Goal: Entertainment & Leisure: Consume media (video, audio)

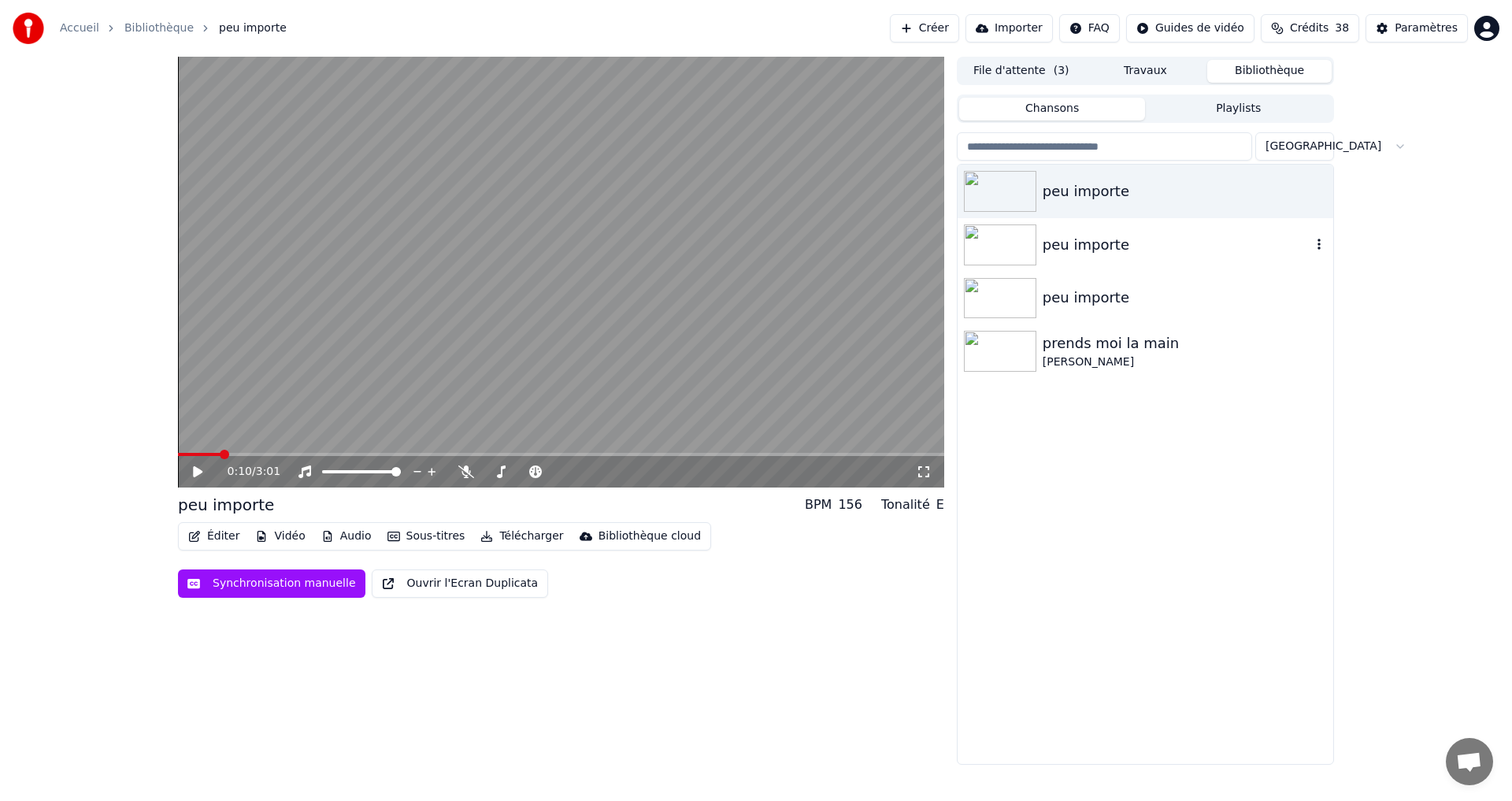
click at [1083, 250] on div "peu importe" at bounding box center [1177, 244] width 268 height 22
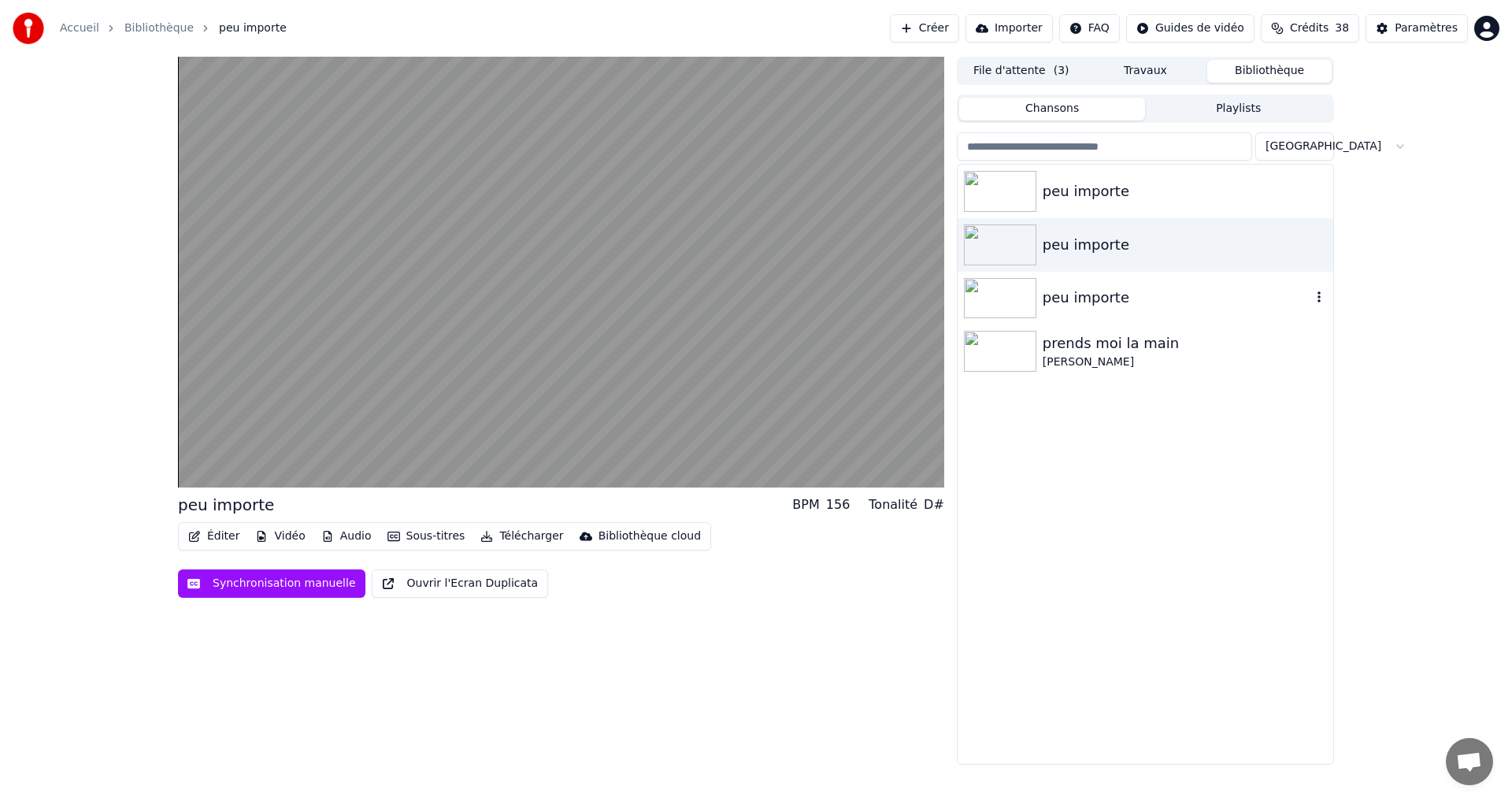
click at [1094, 307] on div "peu importe" at bounding box center [1177, 297] width 268 height 22
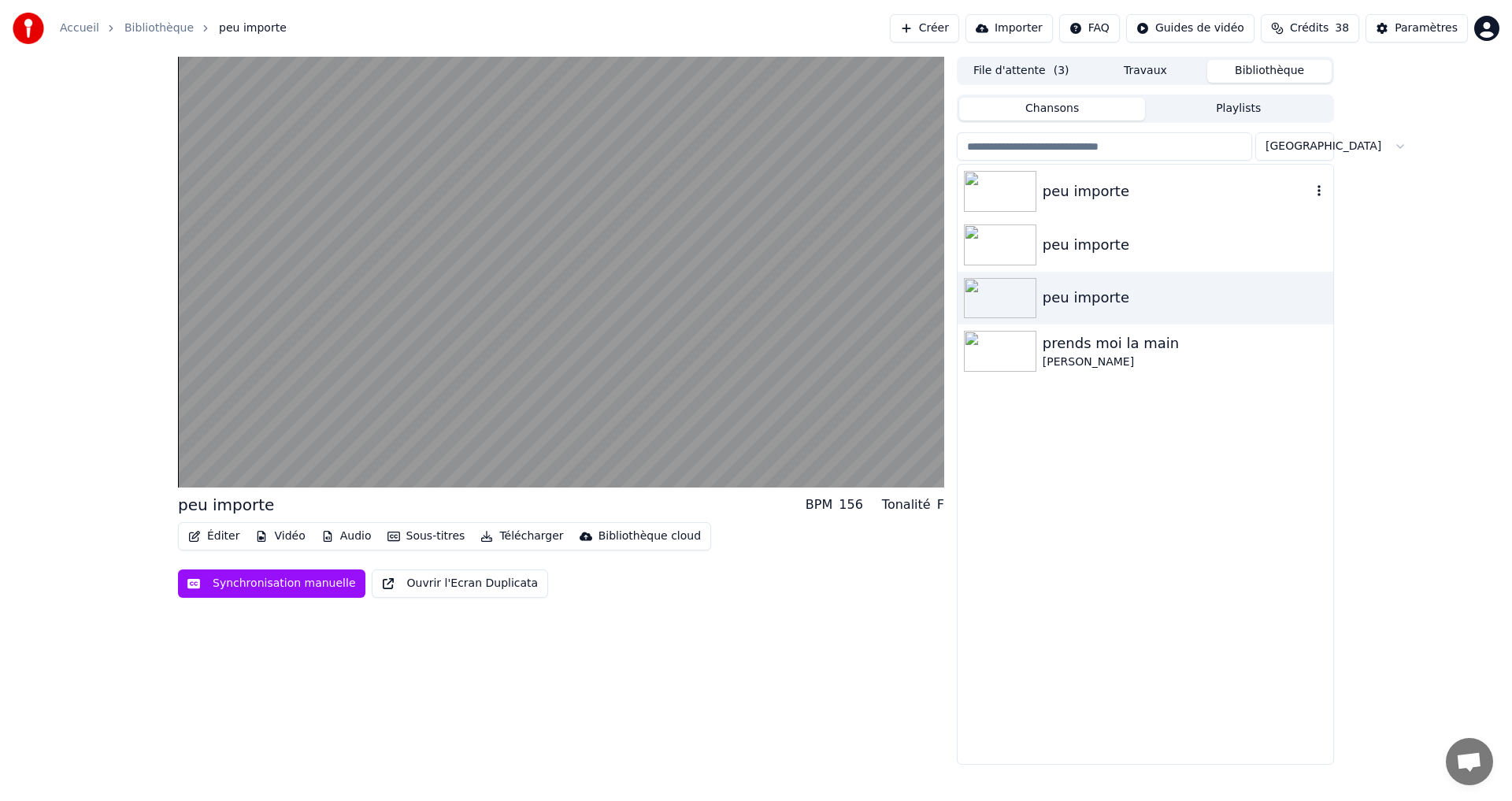
click at [1095, 198] on div "peu importe" at bounding box center [1177, 191] width 268 height 22
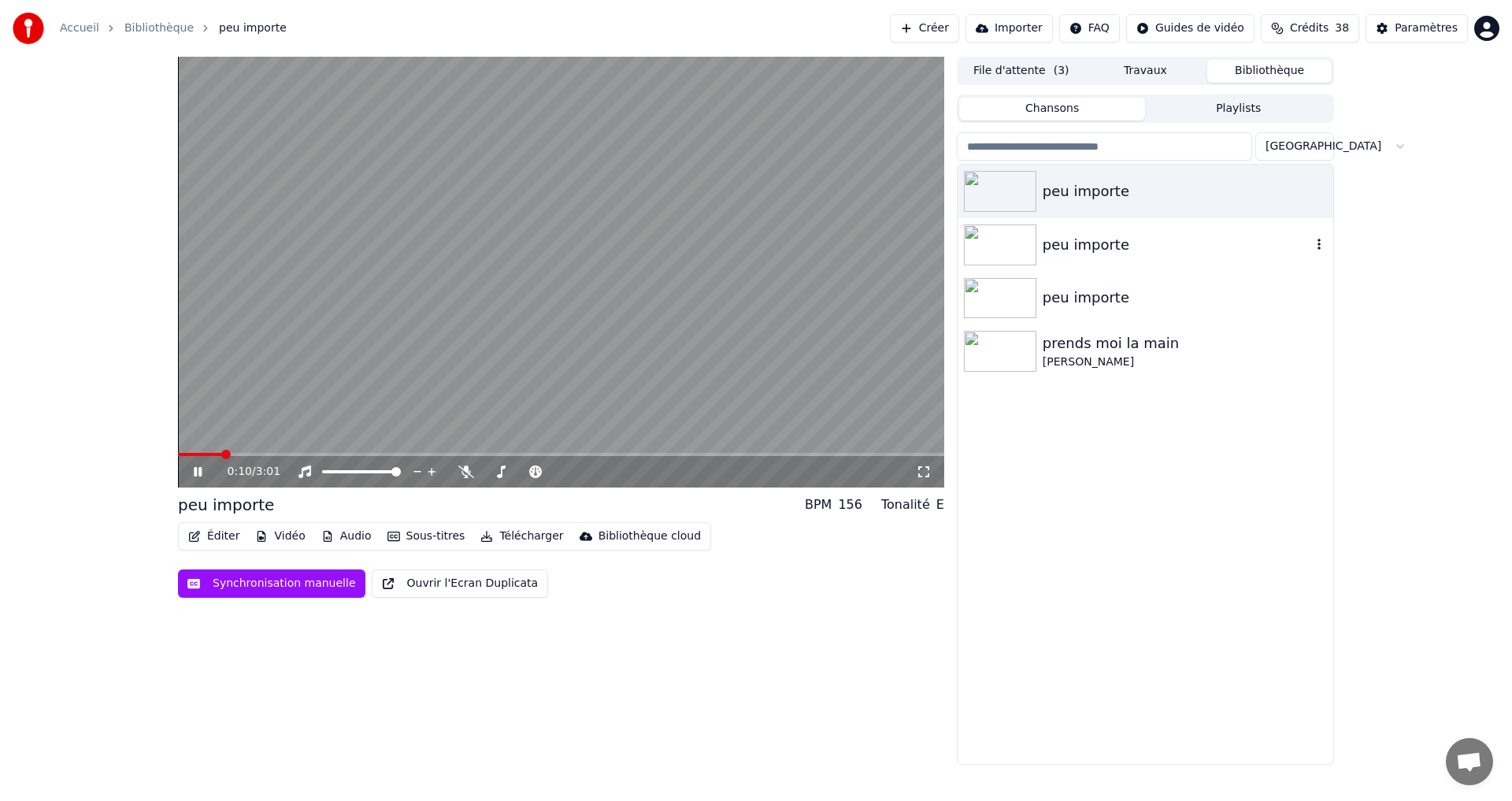
click at [1053, 247] on div "peu importe" at bounding box center [1177, 244] width 268 height 22
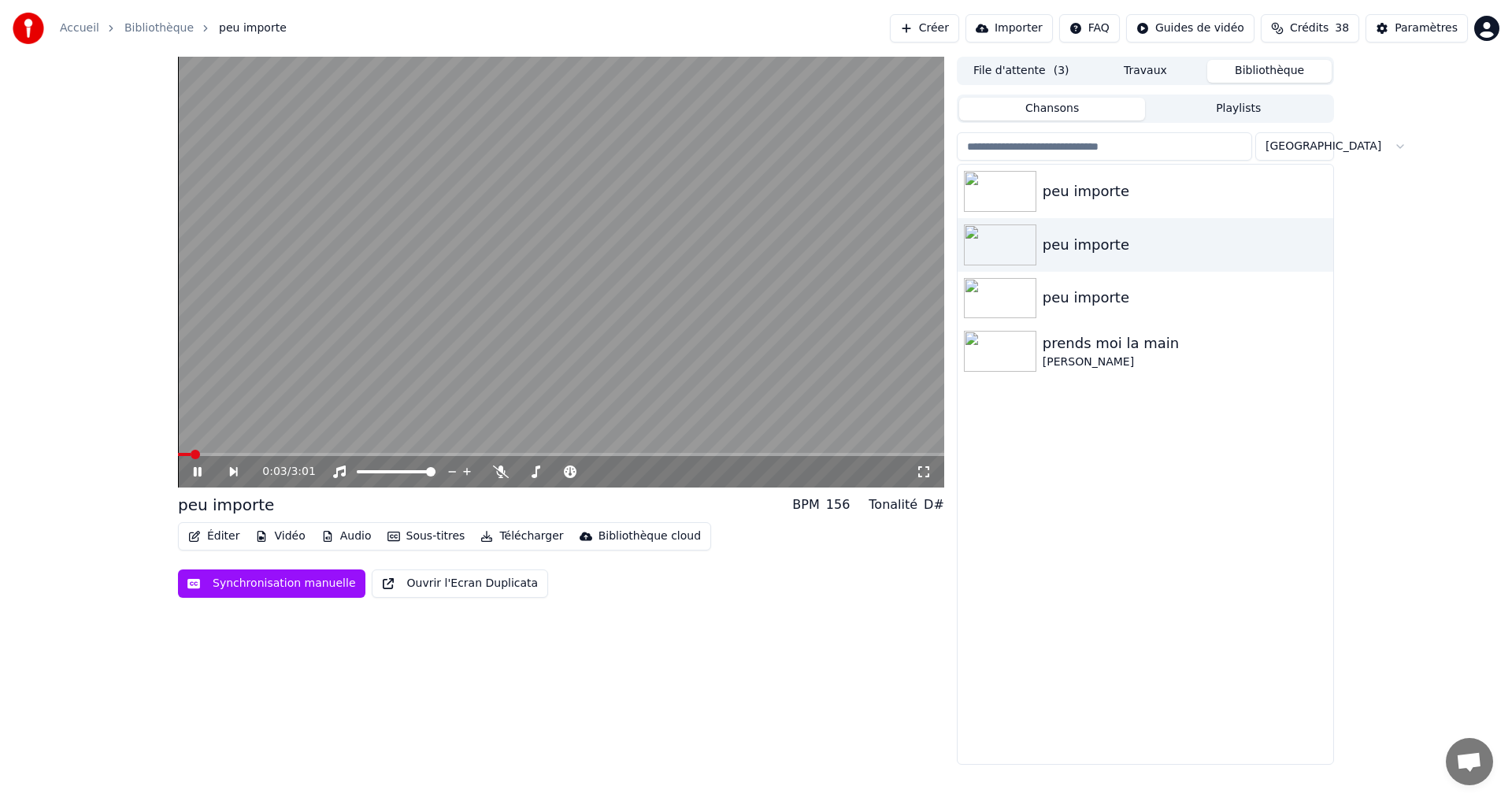
click at [190, 453] on span at bounding box center [184, 455] width 12 height 4
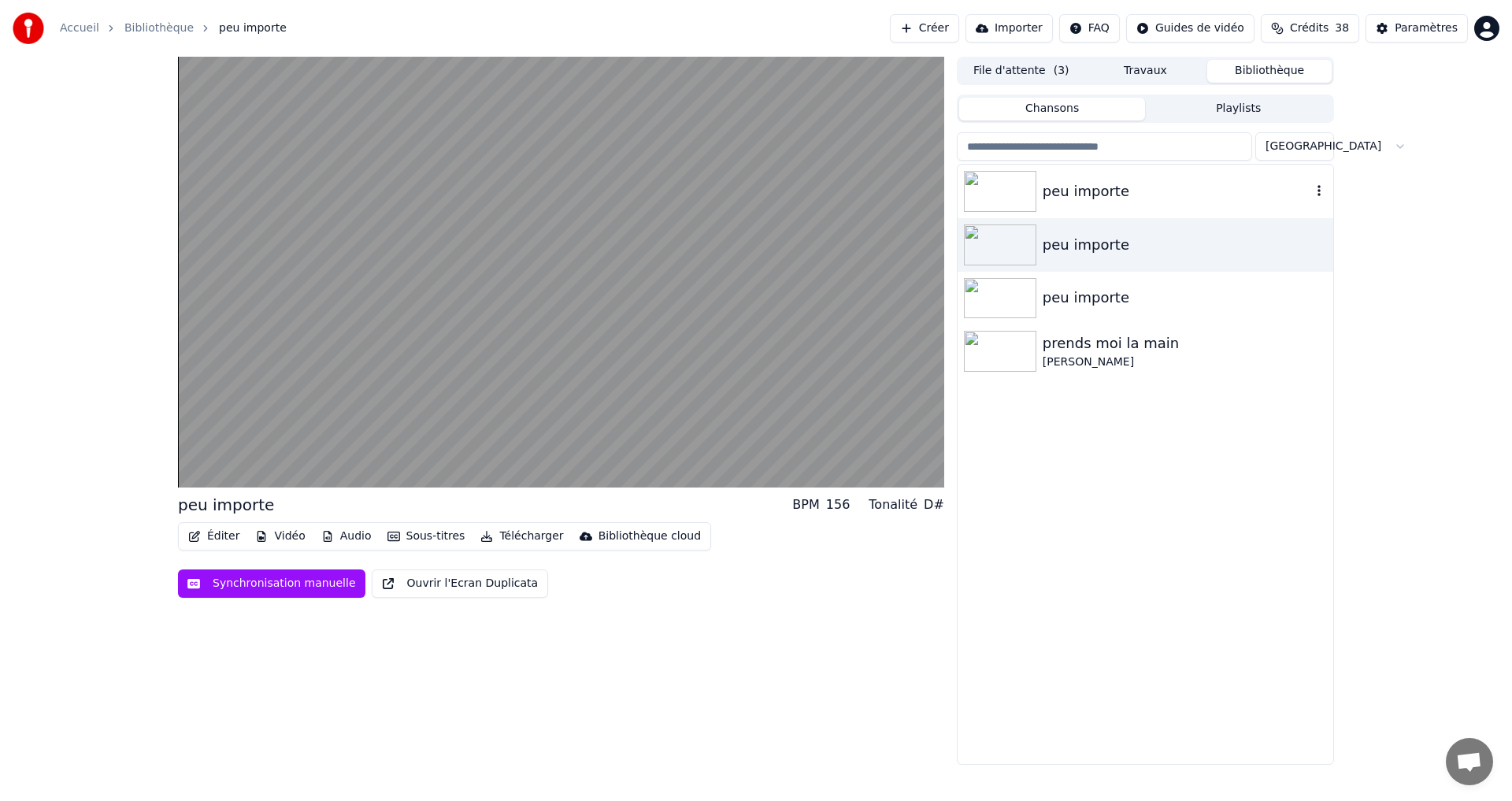
click at [1074, 196] on div "peu importe" at bounding box center [1177, 191] width 268 height 22
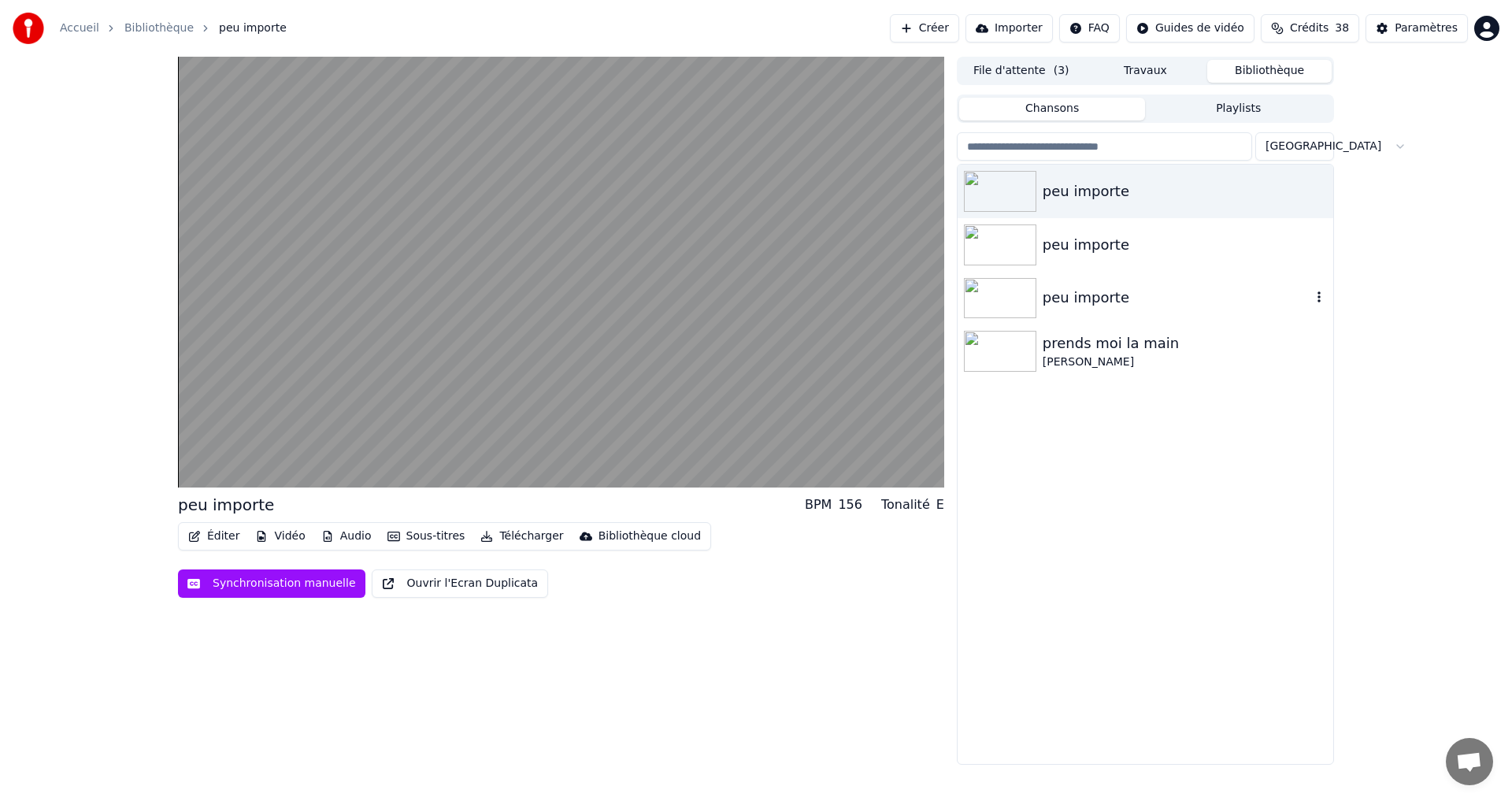
click at [1004, 303] on img at bounding box center [1000, 298] width 73 height 41
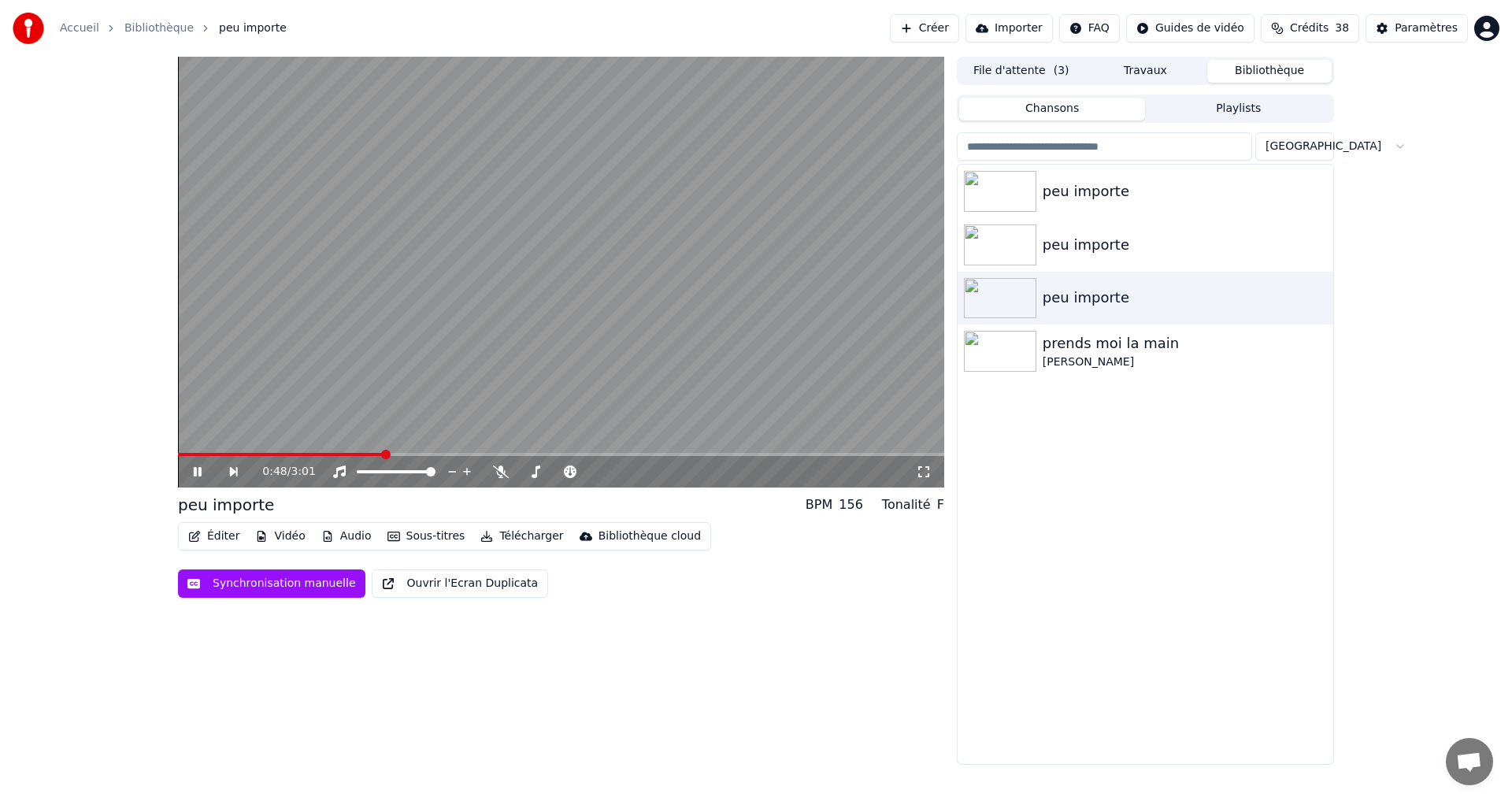
click at [191, 472] on icon at bounding box center [209, 472] width 36 height 12
click at [1026, 243] on img at bounding box center [1000, 245] width 73 height 41
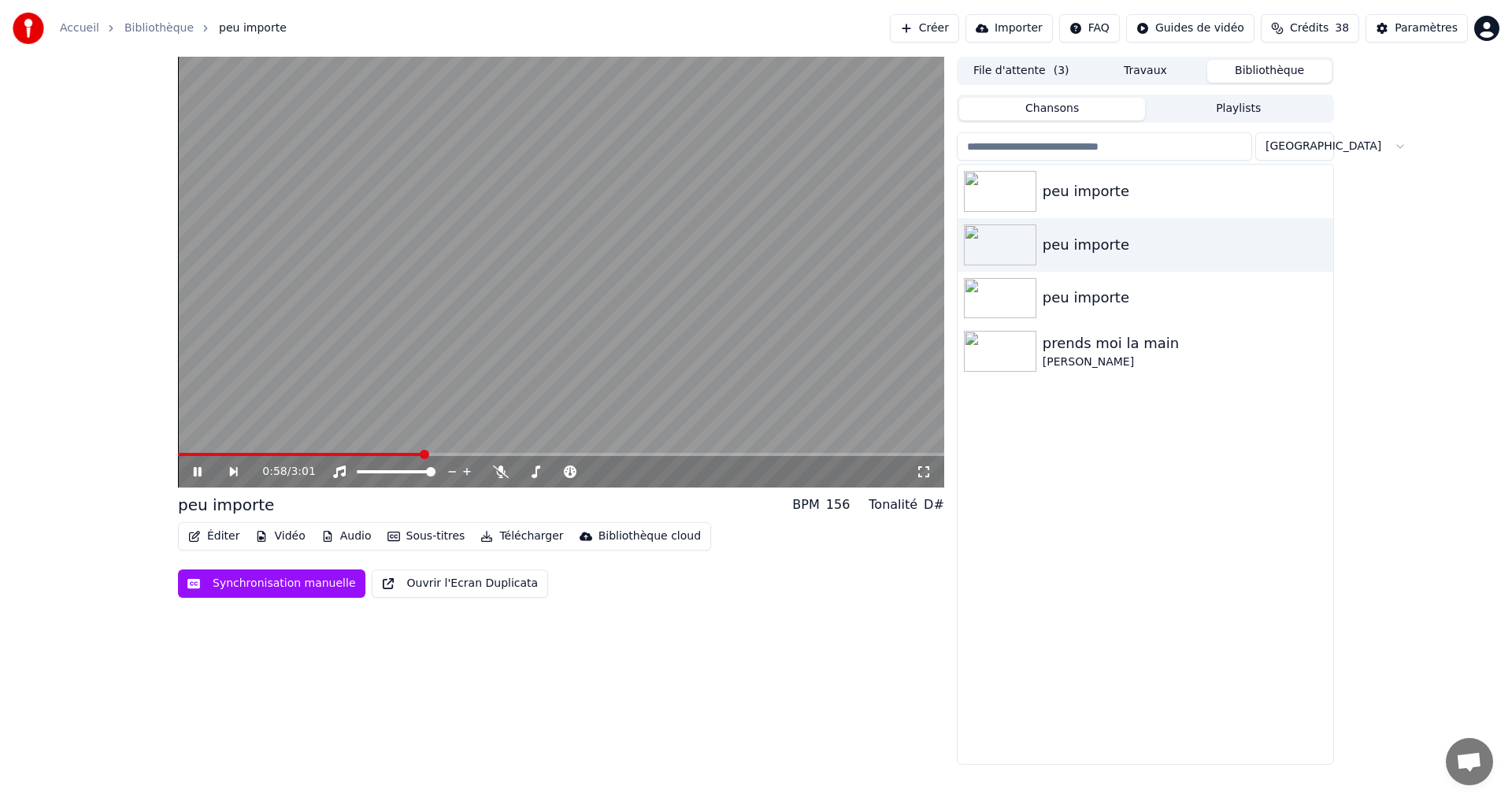
click at [421, 454] on span at bounding box center [561, 455] width 767 height 4
click at [525, 453] on span at bounding box center [561, 455] width 767 height 4
click at [538, 453] on span at bounding box center [561, 455] width 767 height 4
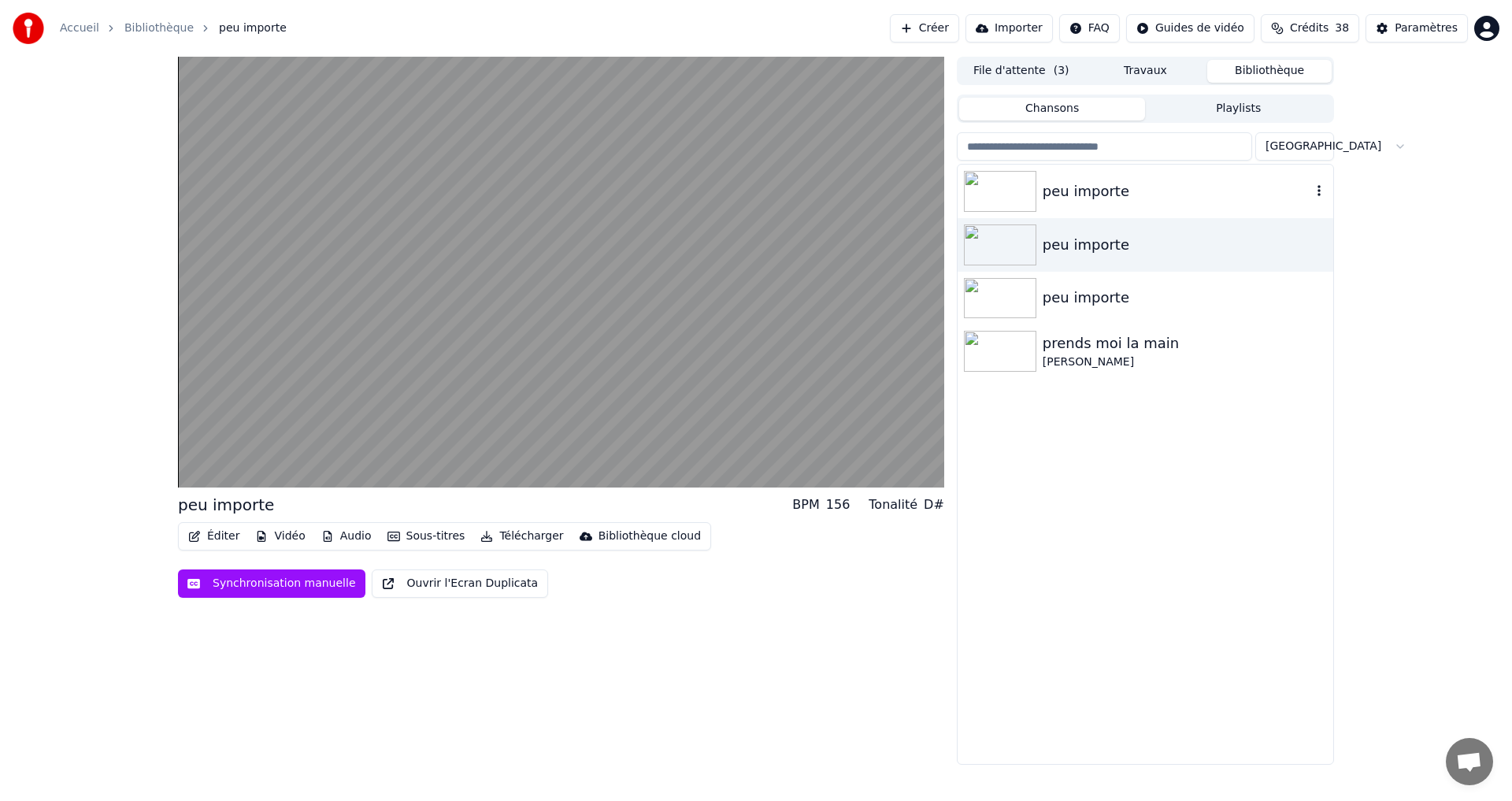
click at [1015, 194] on img at bounding box center [1000, 191] width 73 height 41
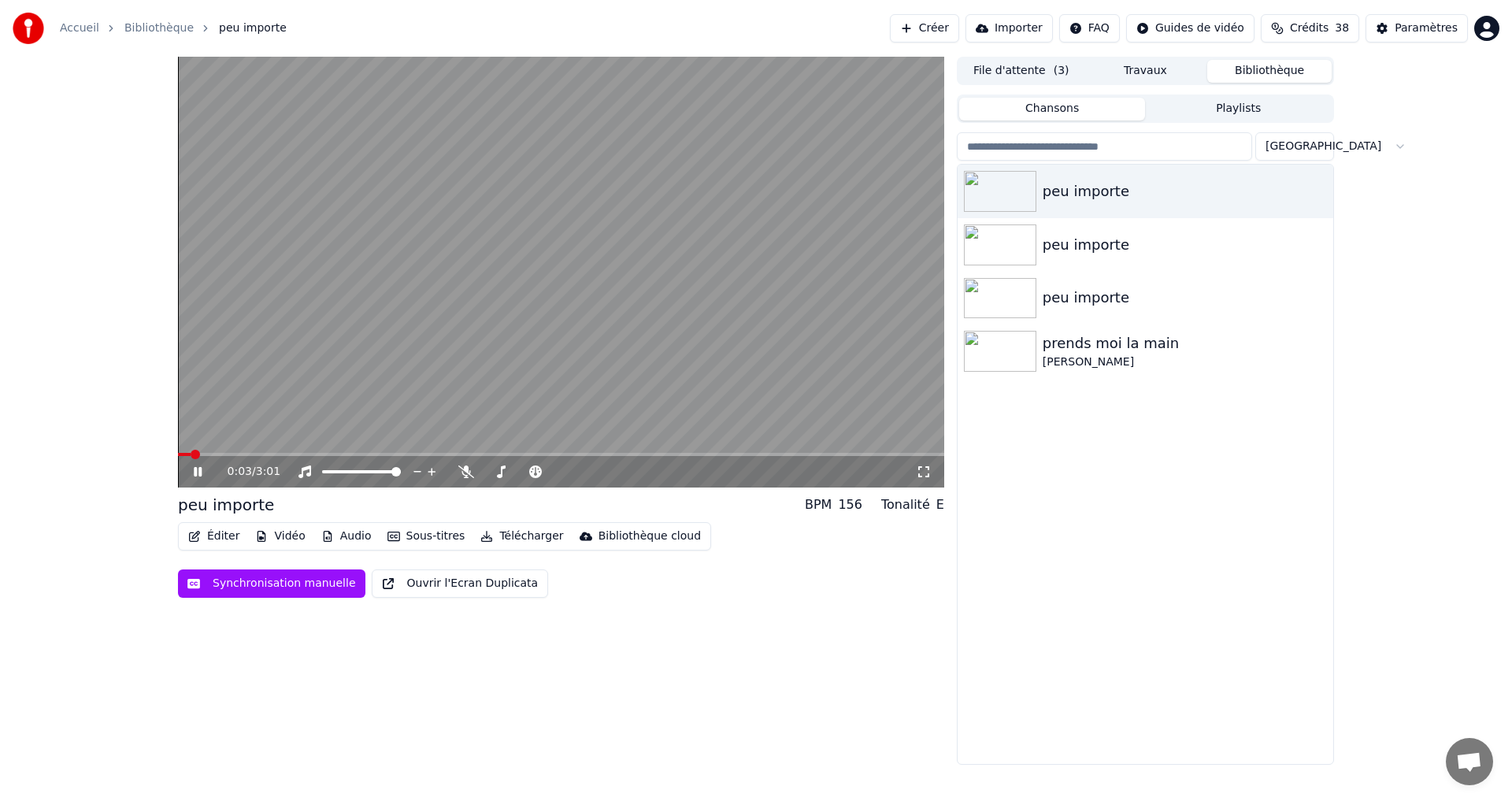
click at [442, 455] on span at bounding box center [561, 455] width 767 height 4
click at [418, 454] on span at bounding box center [298, 455] width 240 height 4
click at [386, 451] on video at bounding box center [561, 272] width 767 height 431
click at [377, 455] on span at bounding box center [276, 455] width 198 height 4
click at [351, 456] on span at bounding box center [264, 455] width 173 height 4
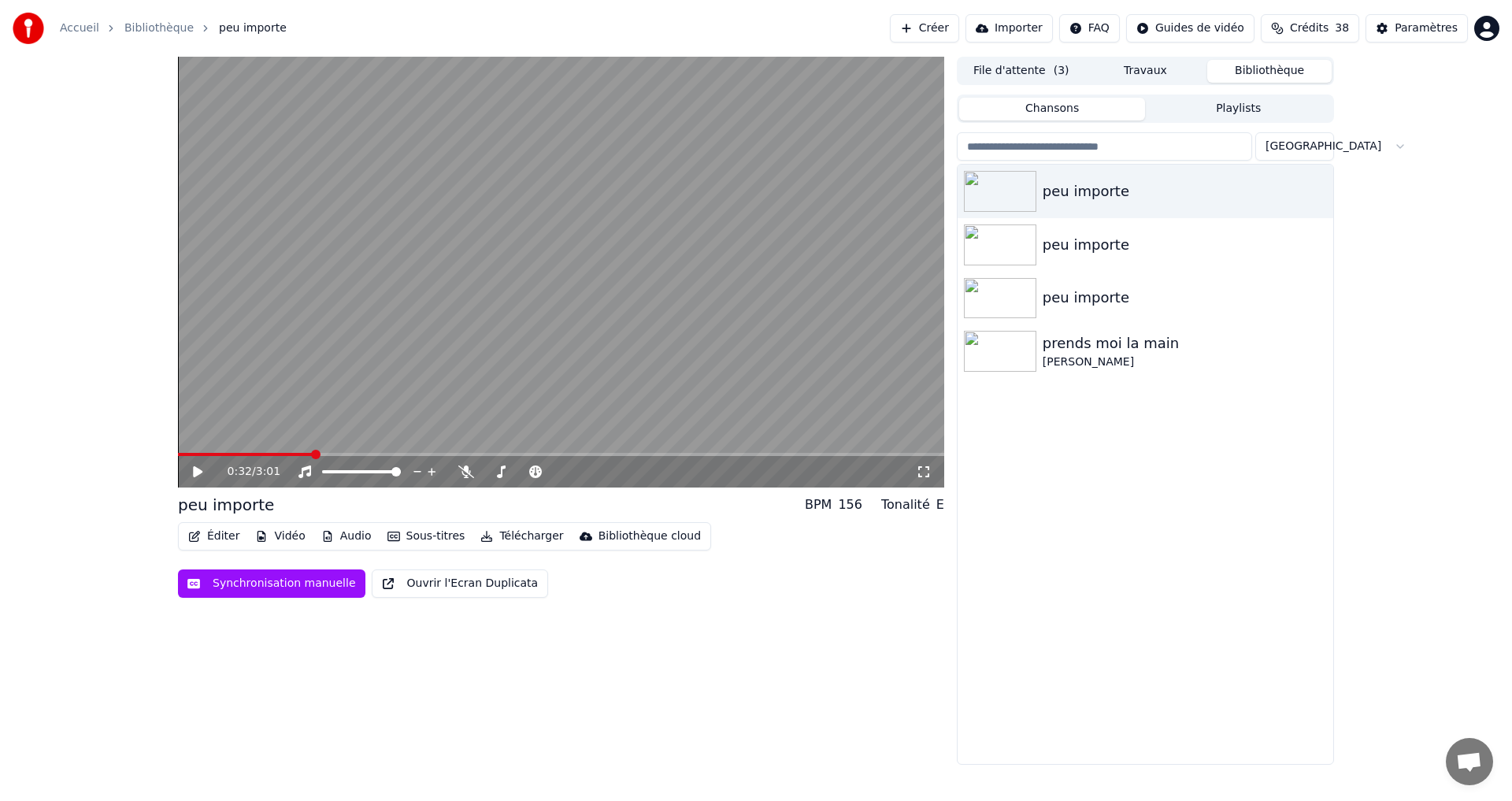
click at [313, 456] on span at bounding box center [245, 455] width 135 height 4
click at [297, 455] on span at bounding box center [245, 455] width 135 height 4
click at [196, 474] on icon at bounding box center [197, 472] width 10 height 11
click at [1026, 242] on img at bounding box center [1000, 245] width 73 height 41
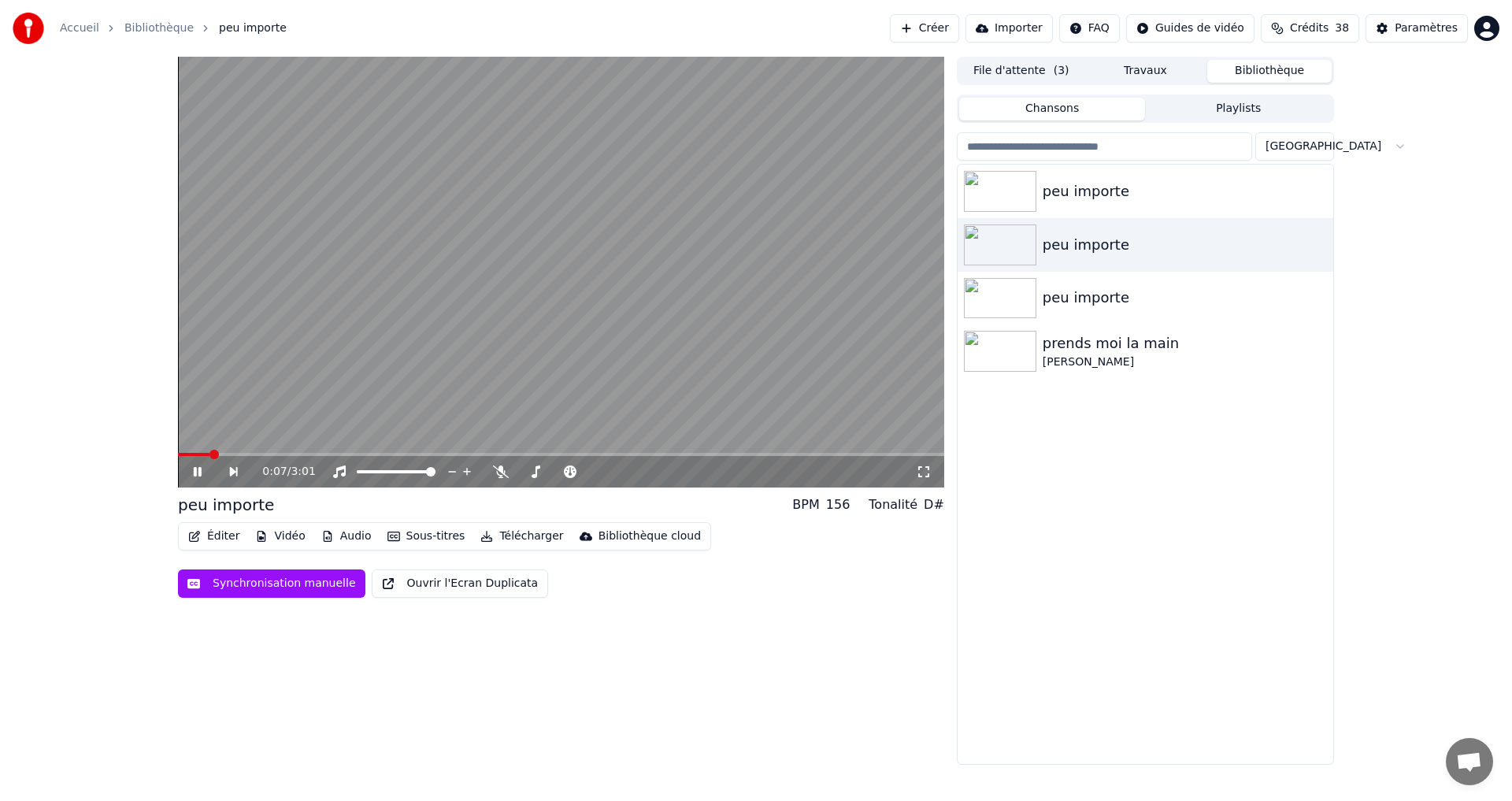
click at [200, 474] on icon at bounding box center [197, 472] width 8 height 10
click at [196, 467] on icon at bounding box center [209, 472] width 36 height 12
click at [188, 452] on video at bounding box center [561, 272] width 767 height 431
click at [189, 456] on div "0:08 / 3:01" at bounding box center [561, 471] width 767 height 31
click at [187, 454] on span at bounding box center [195, 455] width 36 height 4
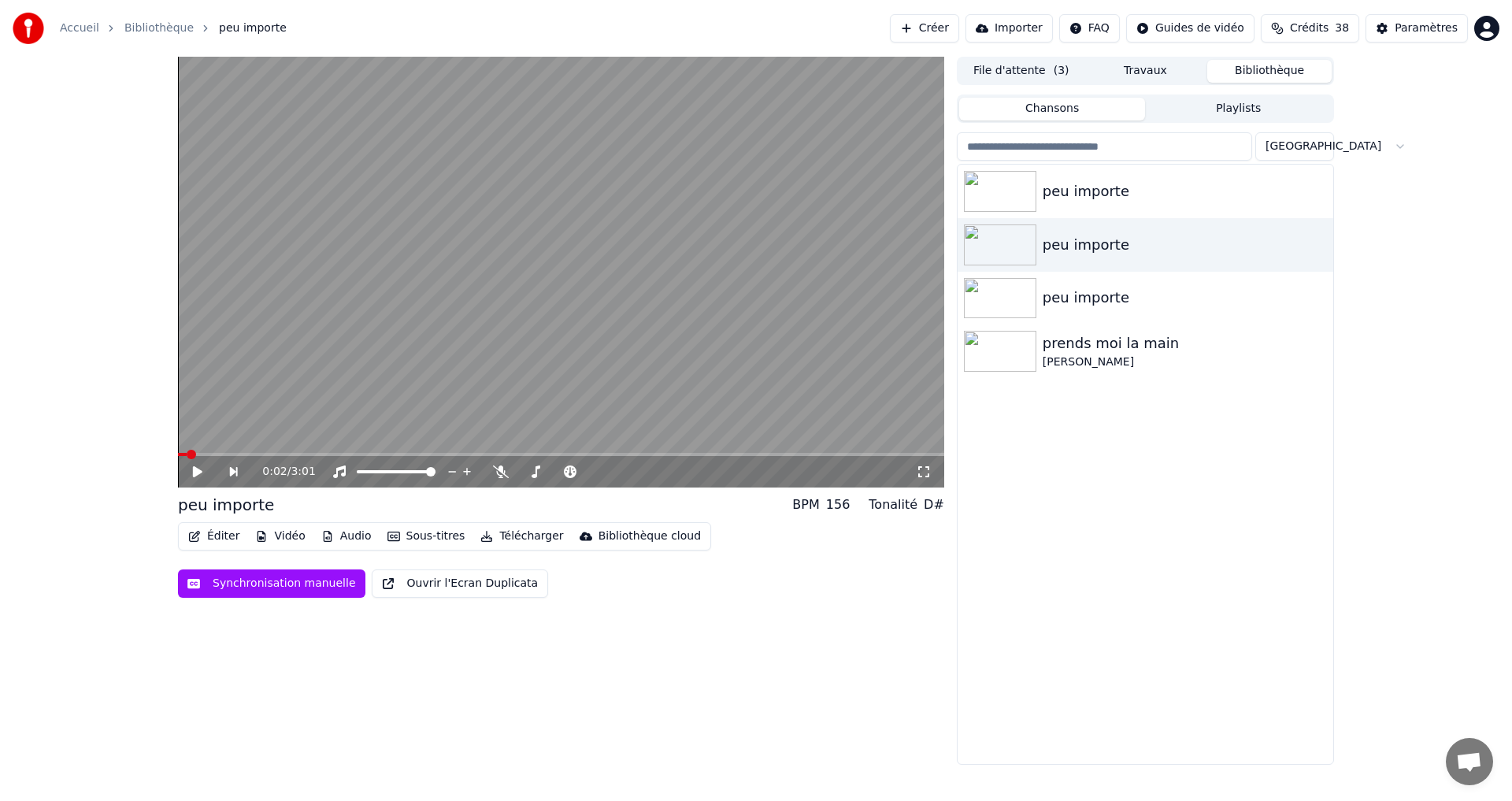
click at [199, 473] on icon at bounding box center [197, 472] width 10 height 11
click at [983, 178] on img at bounding box center [1000, 191] width 73 height 41
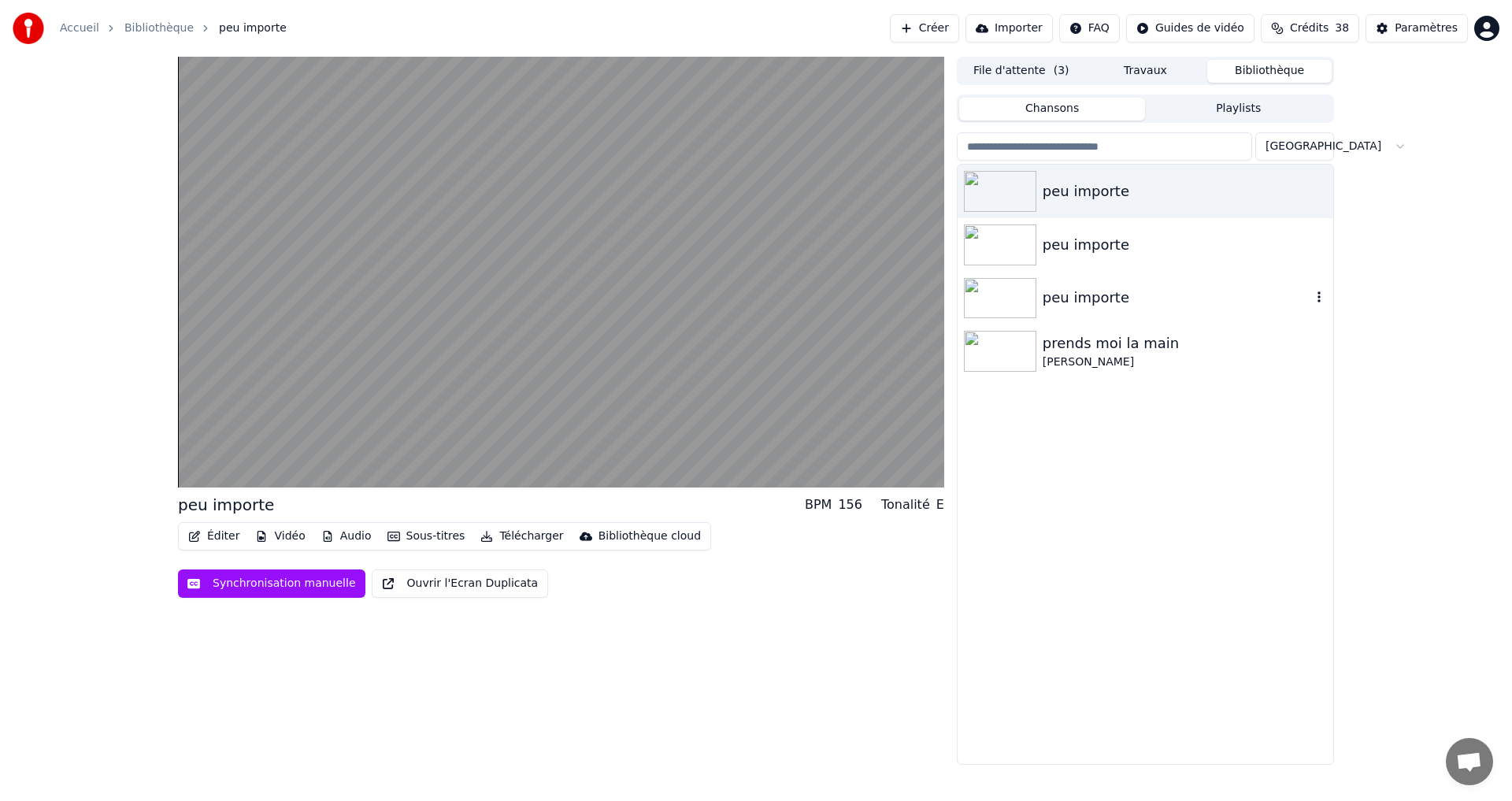
click at [1000, 290] on img at bounding box center [1000, 298] width 73 height 41
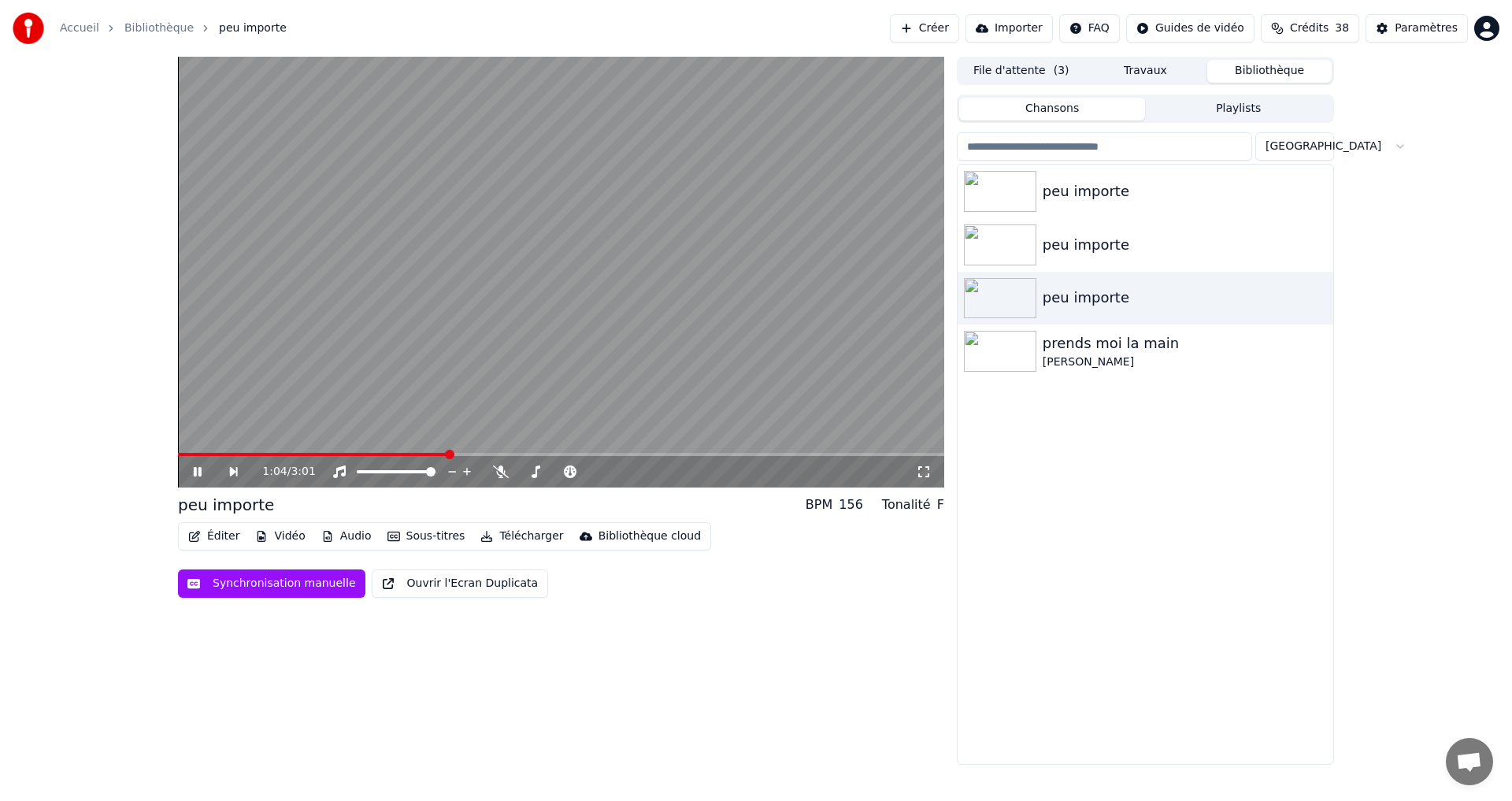
drag, startPoint x: 195, startPoint y: 467, endPoint x: 297, endPoint y: 454, distance: 102.8
click at [194, 467] on icon at bounding box center [209, 472] width 36 height 12
click at [1122, 250] on div "peu importe" at bounding box center [1177, 244] width 268 height 22
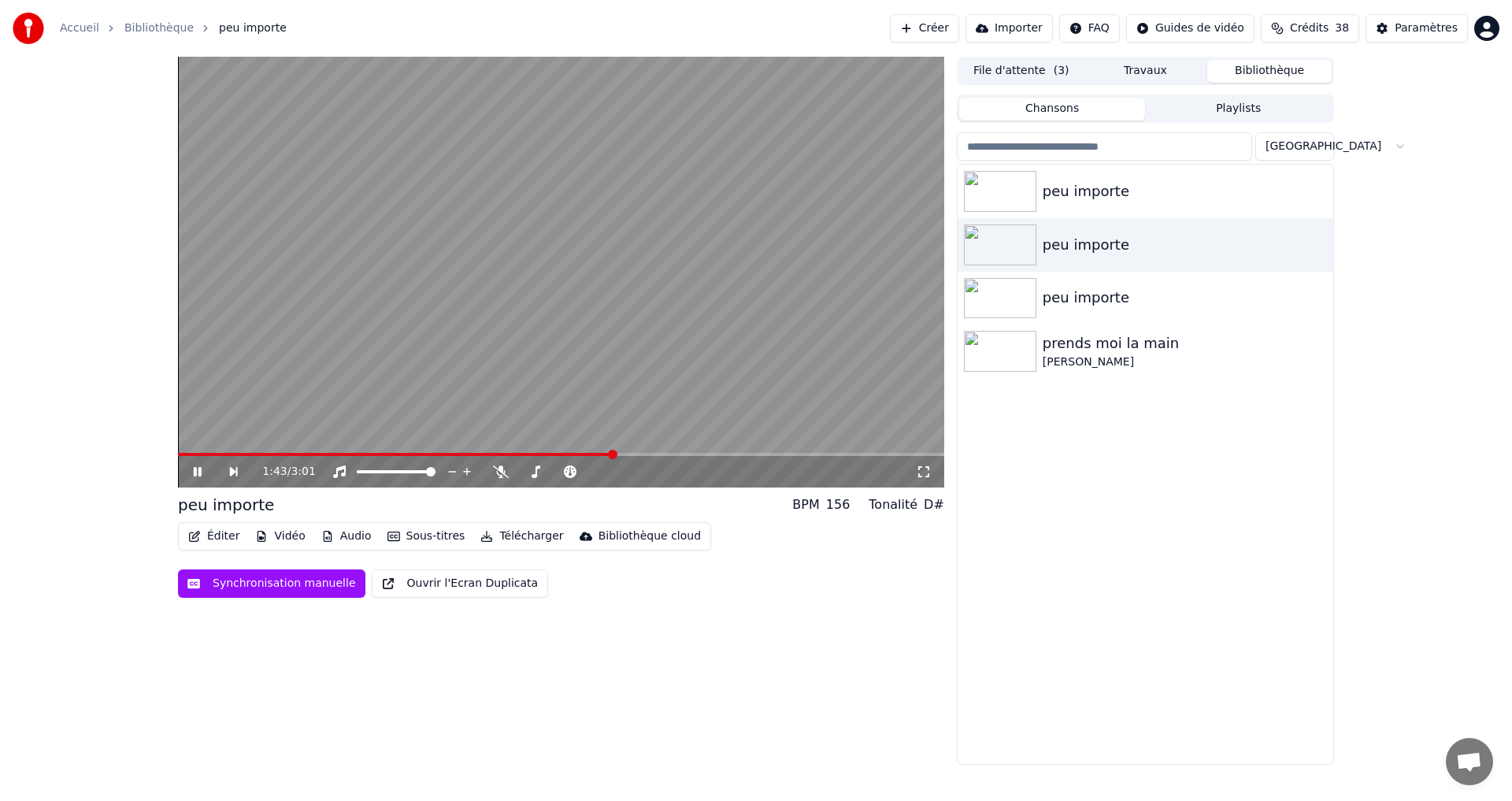
click at [202, 469] on icon at bounding box center [209, 472] width 36 height 12
